Goal: Task Accomplishment & Management: Manage account settings

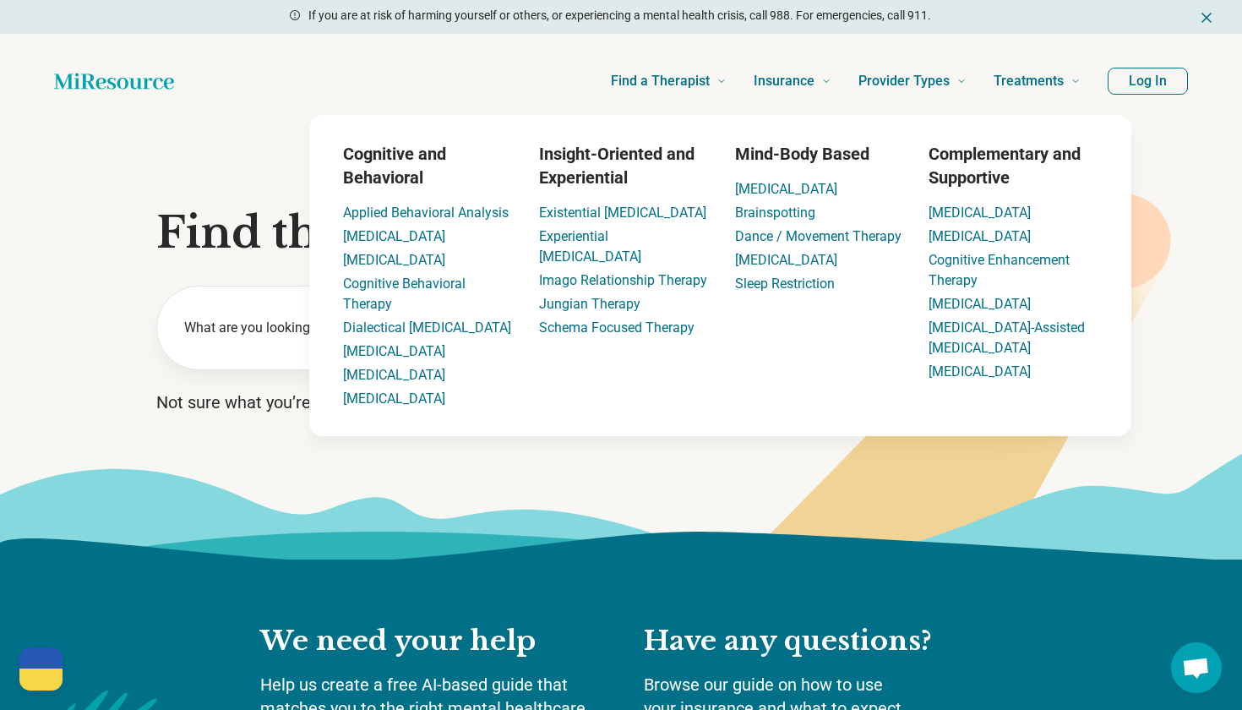
click at [1139, 68] on button "Log In" at bounding box center [1148, 81] width 80 height 27
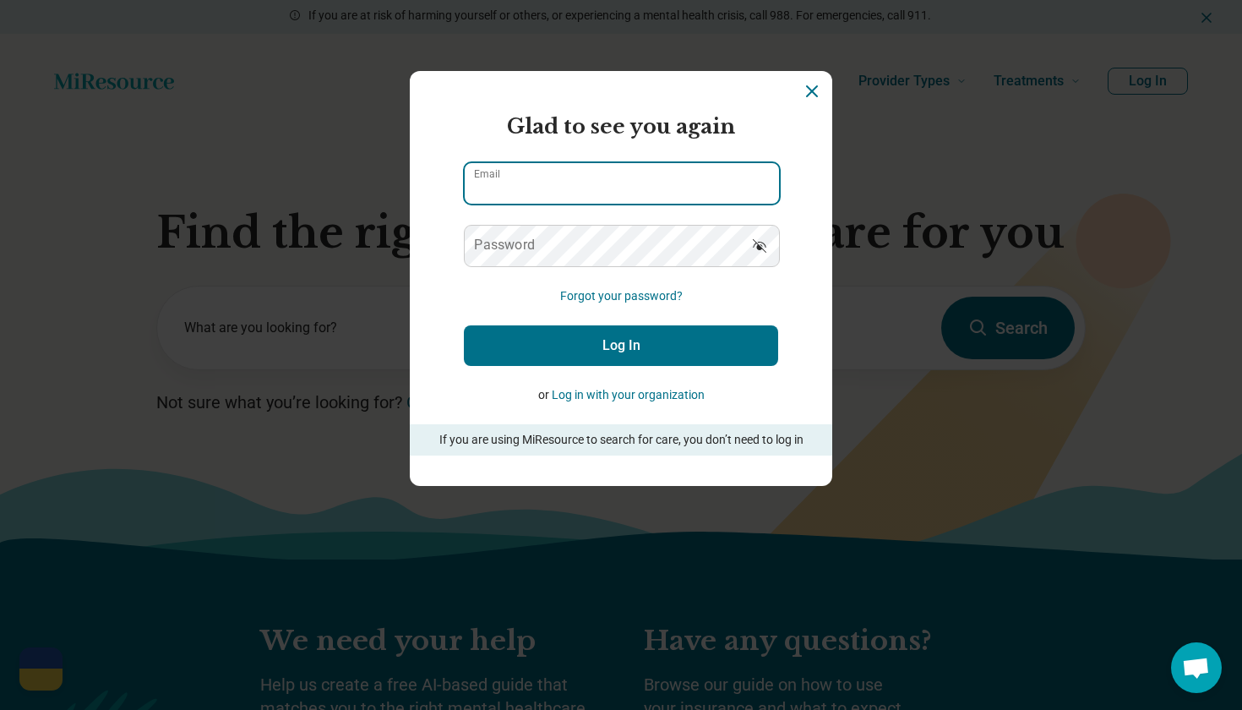
type input "**********"
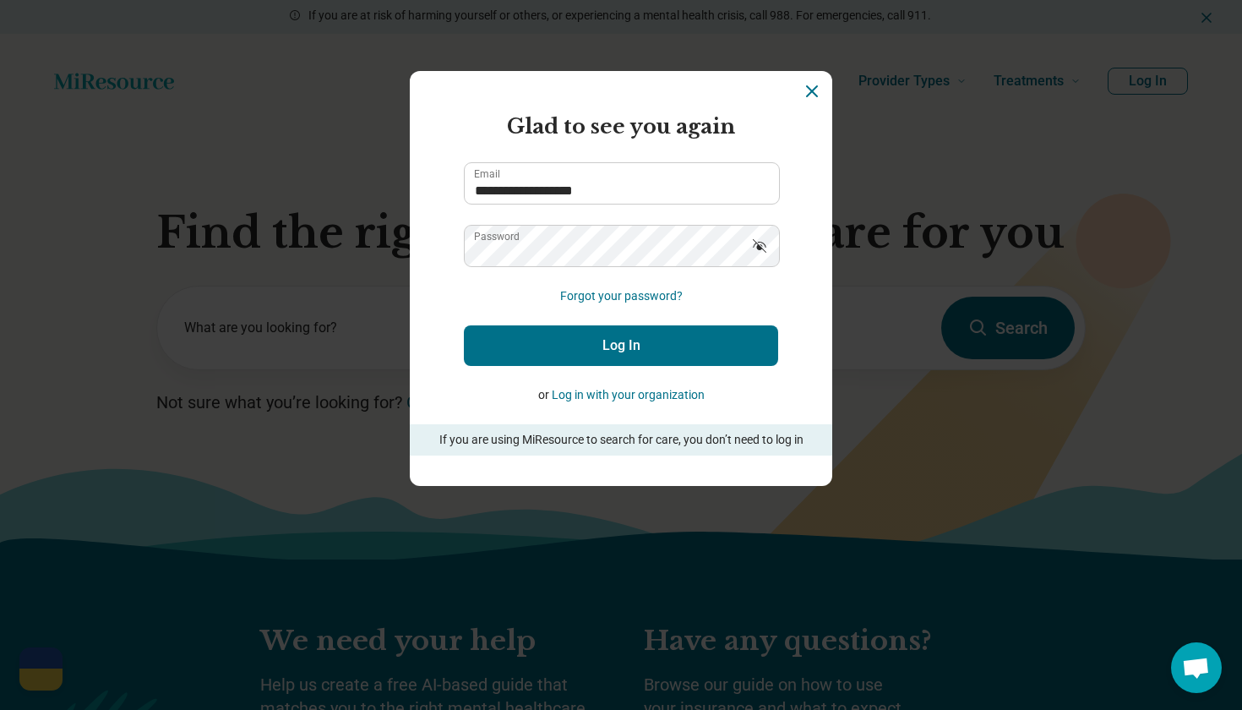
click at [575, 351] on button "Log In" at bounding box center [621, 345] width 314 height 41
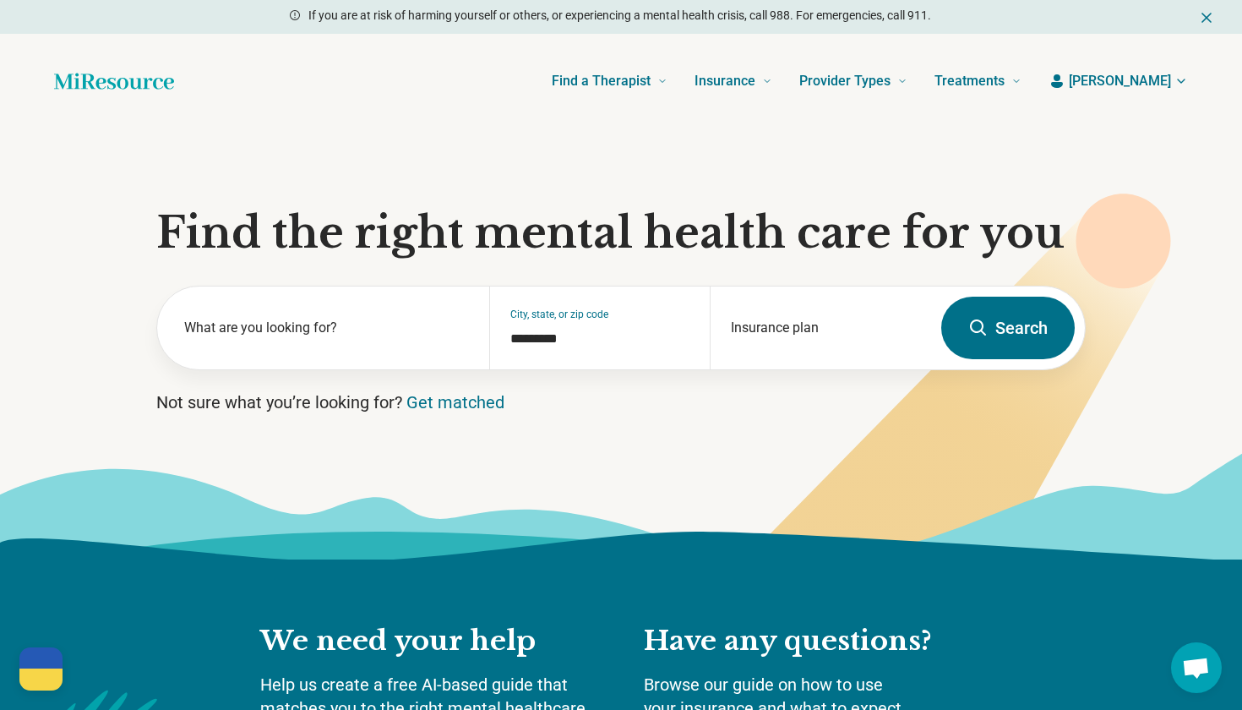
click at [1187, 79] on icon "button" at bounding box center [1181, 81] width 14 height 14
click at [1123, 133] on link "My dashboard" at bounding box center [1131, 131] width 114 height 44
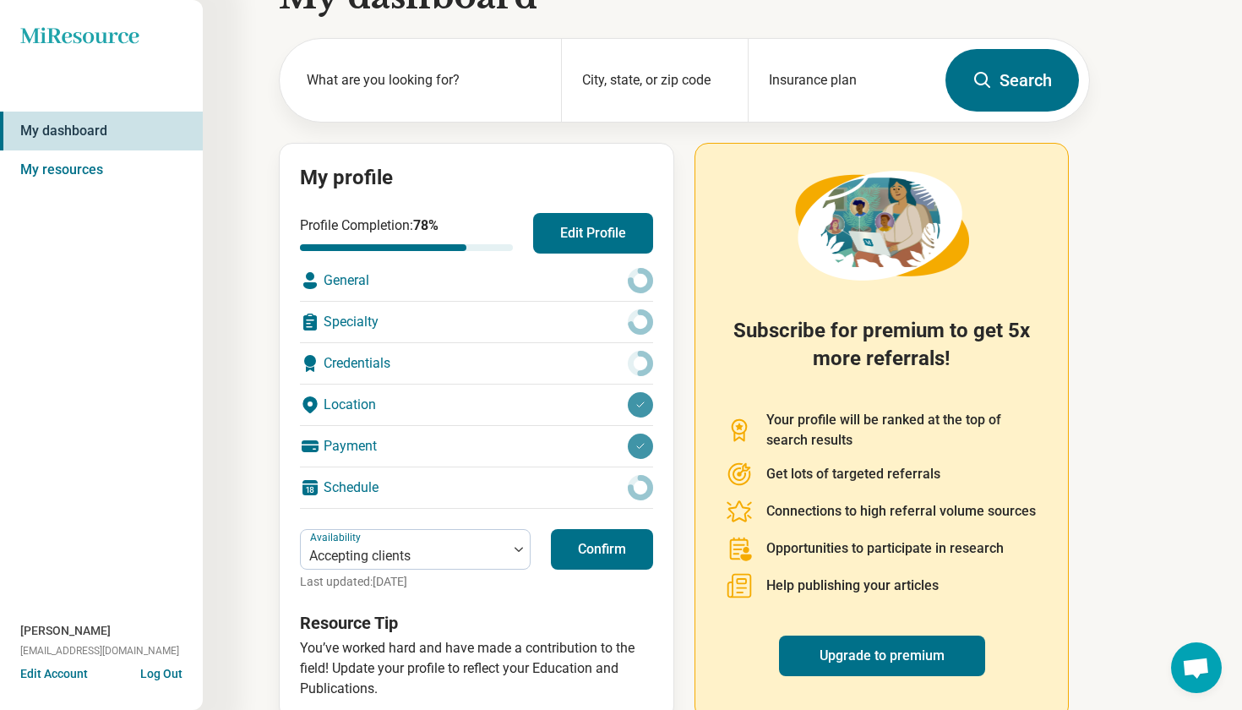
scroll to position [60, 0]
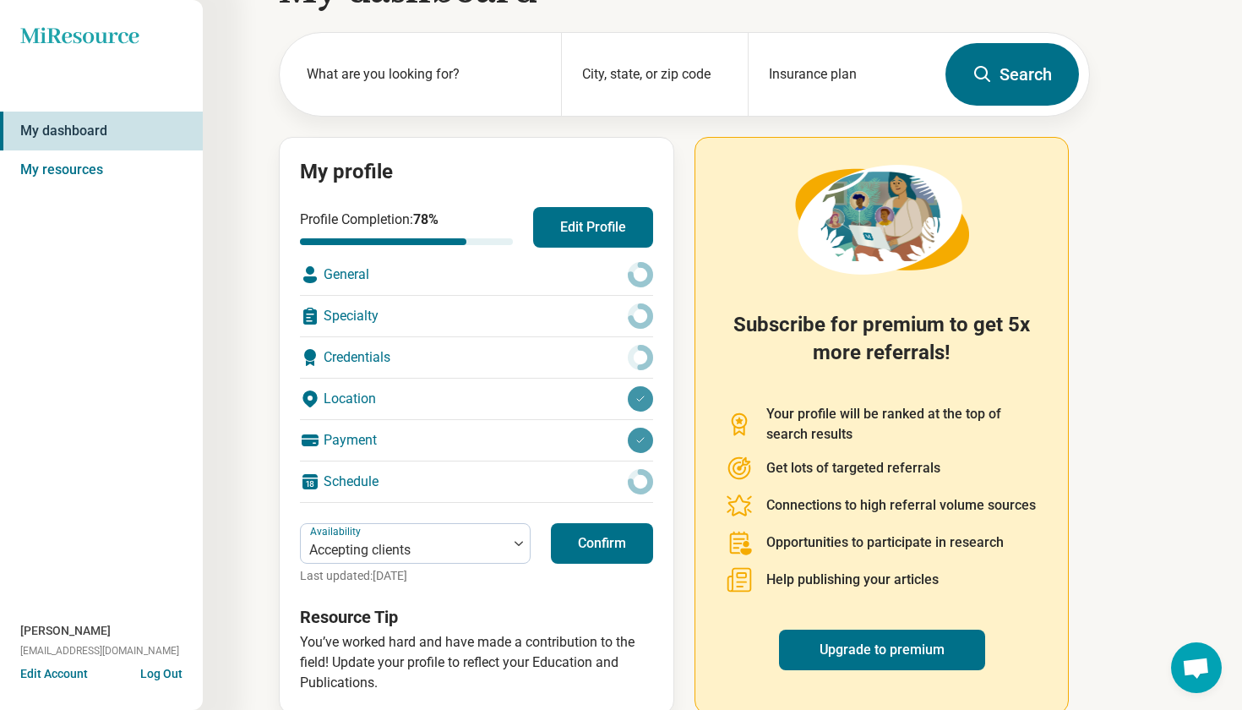
click at [570, 450] on div "Payment" at bounding box center [476, 440] width 353 height 41
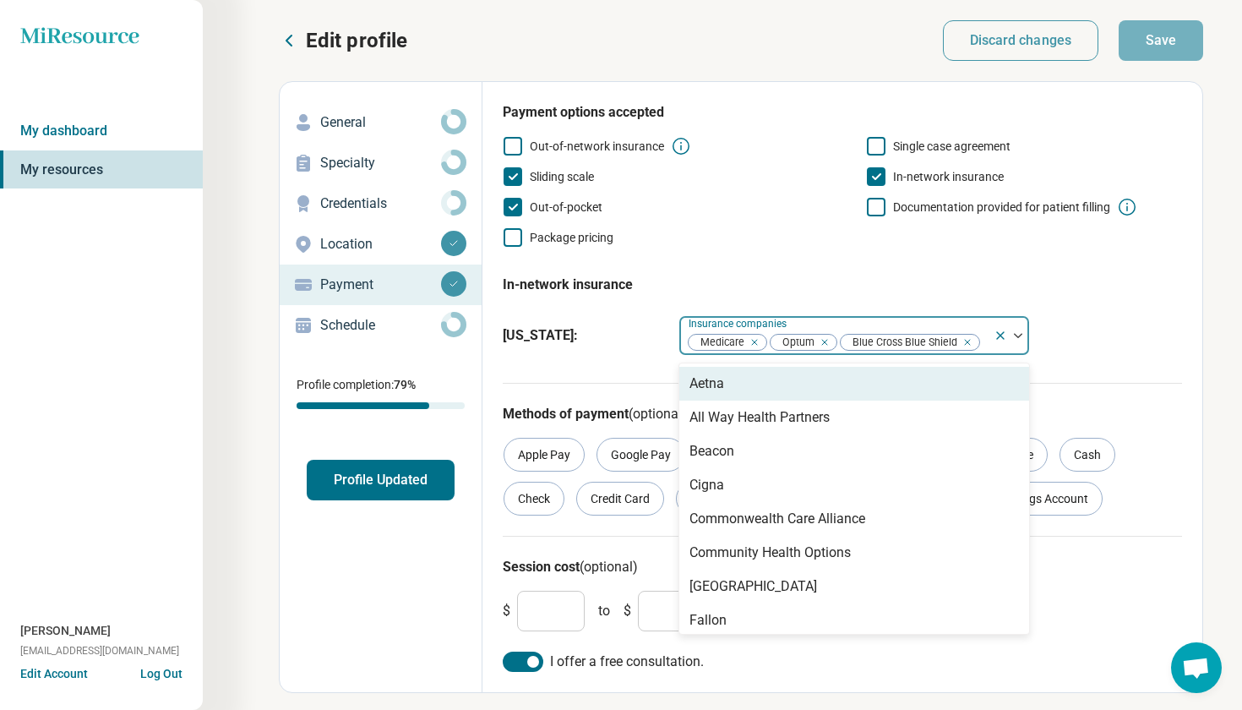
click at [800, 324] on div "Medicare Optum Blue Cross Blue Shield" at bounding box center [836, 335] width 314 height 37
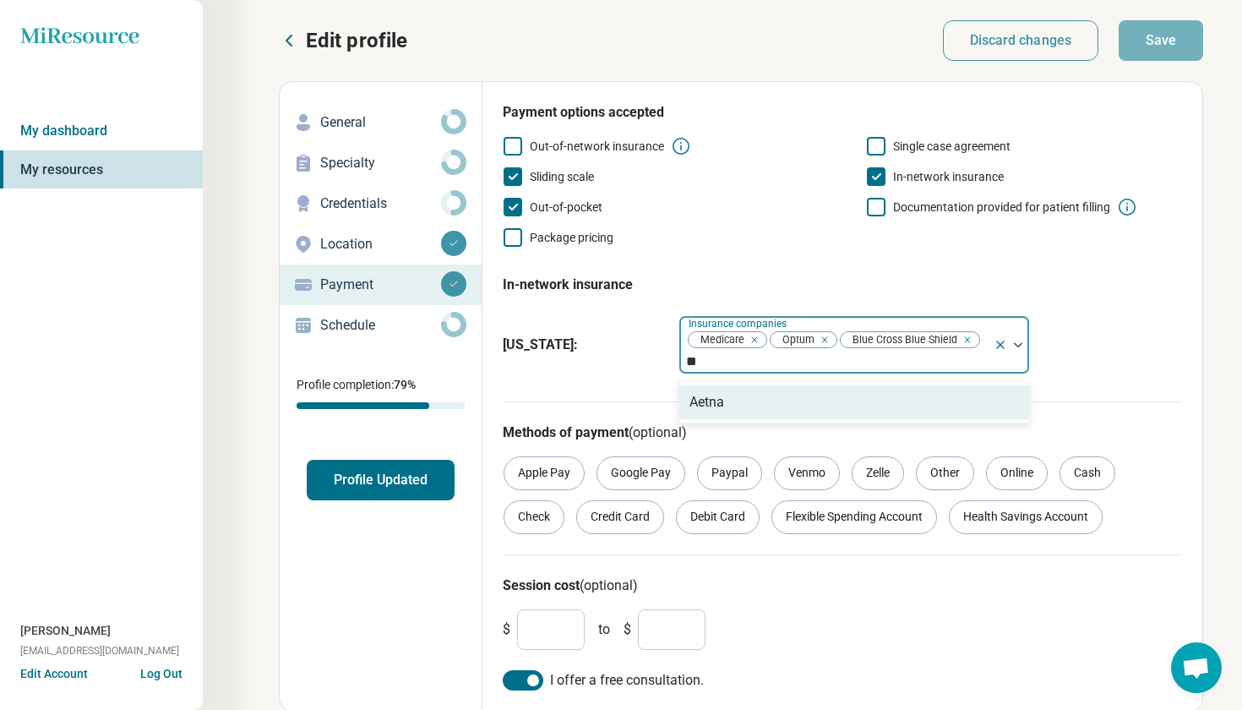
type input "***"
click at [813, 399] on div "Aetna" at bounding box center [854, 402] width 350 height 34
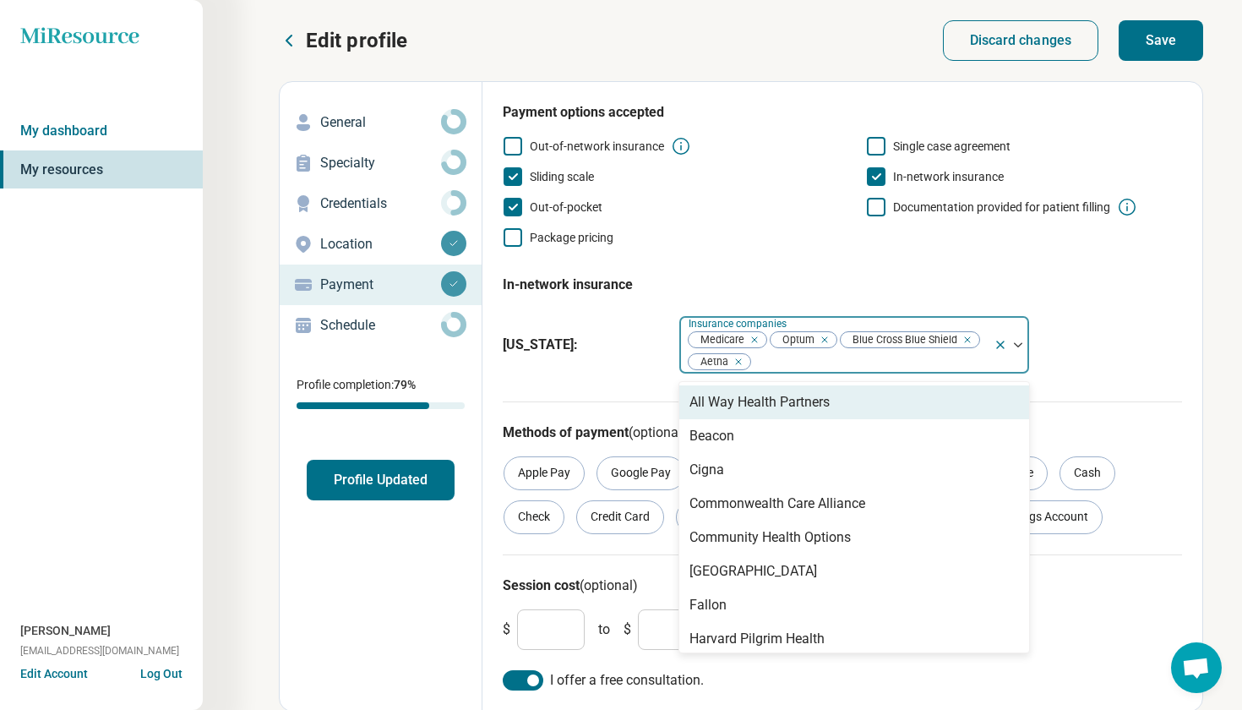
click at [607, 379] on div "[US_STATE] : option Aetna, selected. All Way Health Partners, 1 of 16. 16 resul…" at bounding box center [842, 344] width 679 height 73
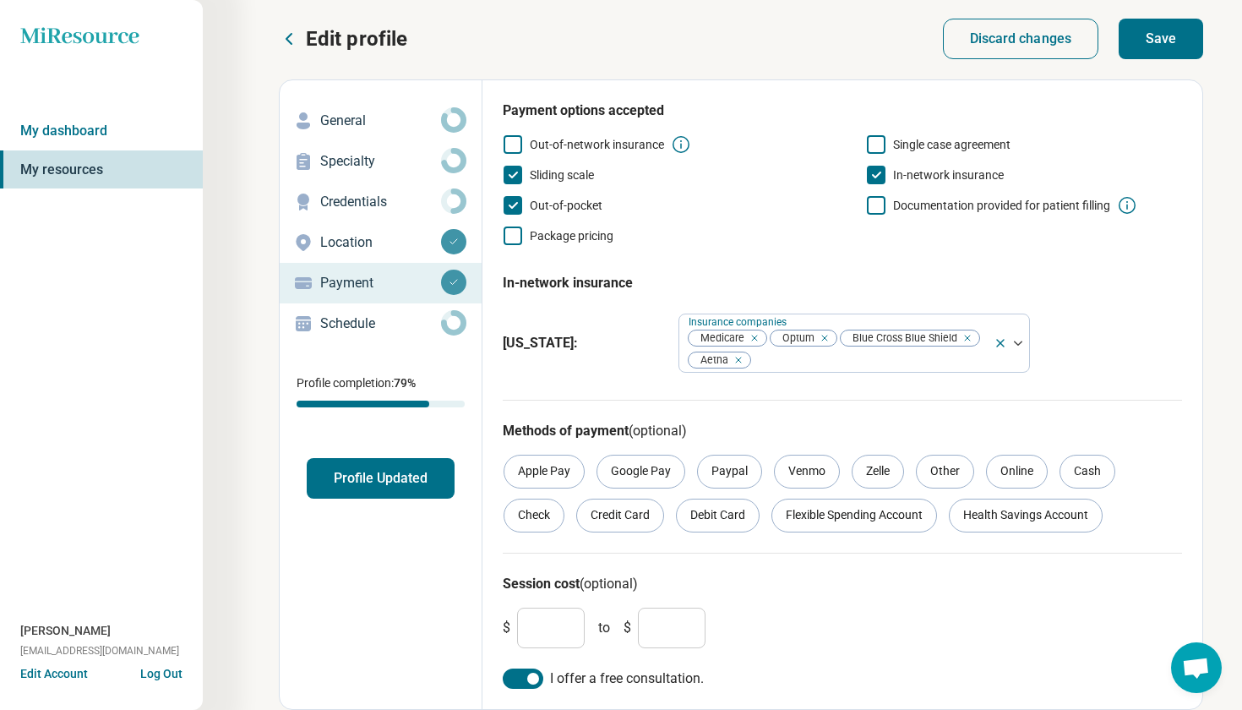
scroll to position [2, 0]
click at [1169, 40] on button "Save" at bounding box center [1161, 39] width 84 height 41
